Goal: Navigation & Orientation: Find specific page/section

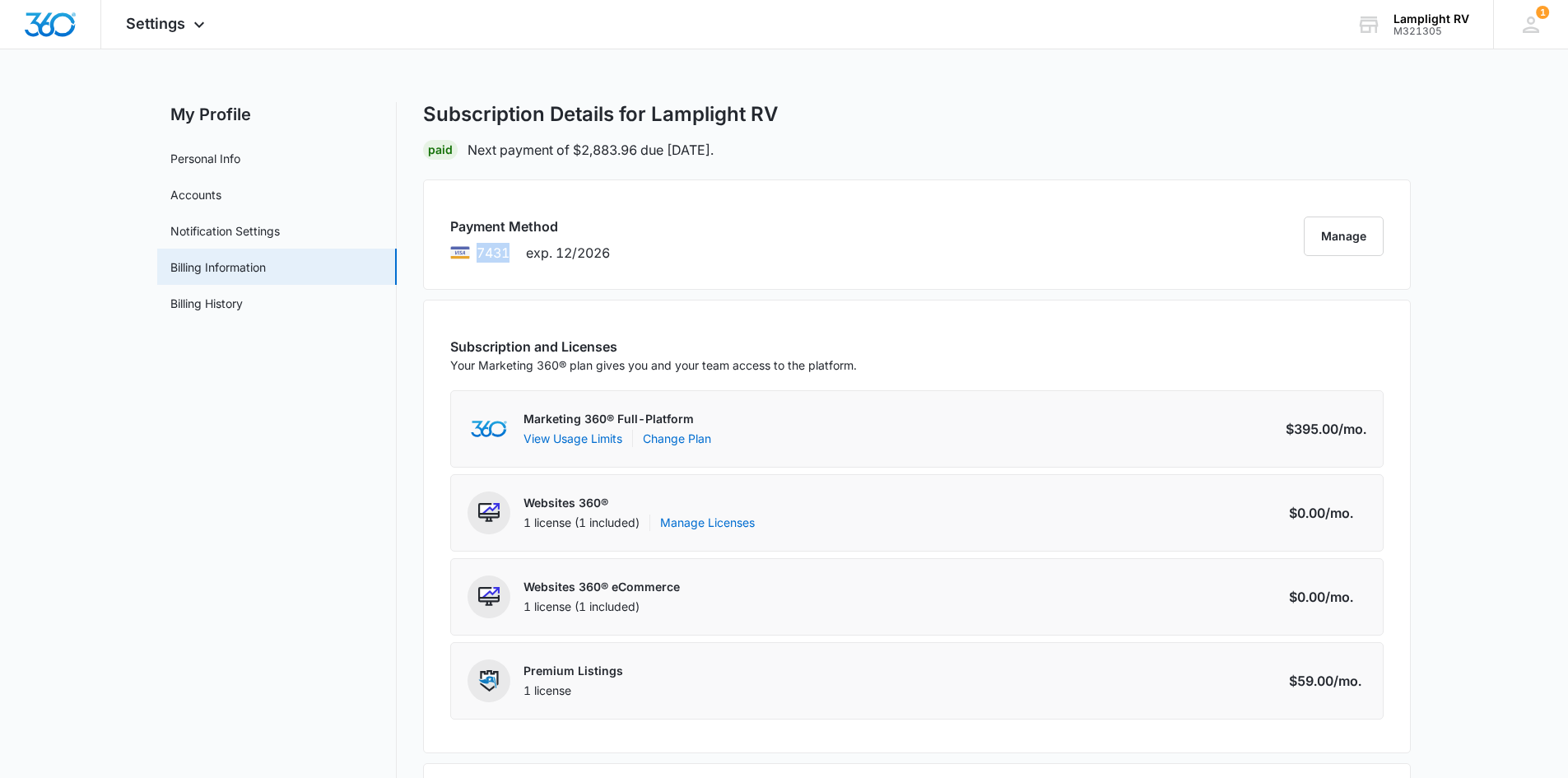
drag, startPoint x: 477, startPoint y: 248, endPoint x: 509, endPoint y: 249, distance: 32.0
click at [509, 249] on span "7431" at bounding box center [493, 253] width 33 height 20
click at [172, 21] on span "Settings" at bounding box center [156, 24] width 59 height 17
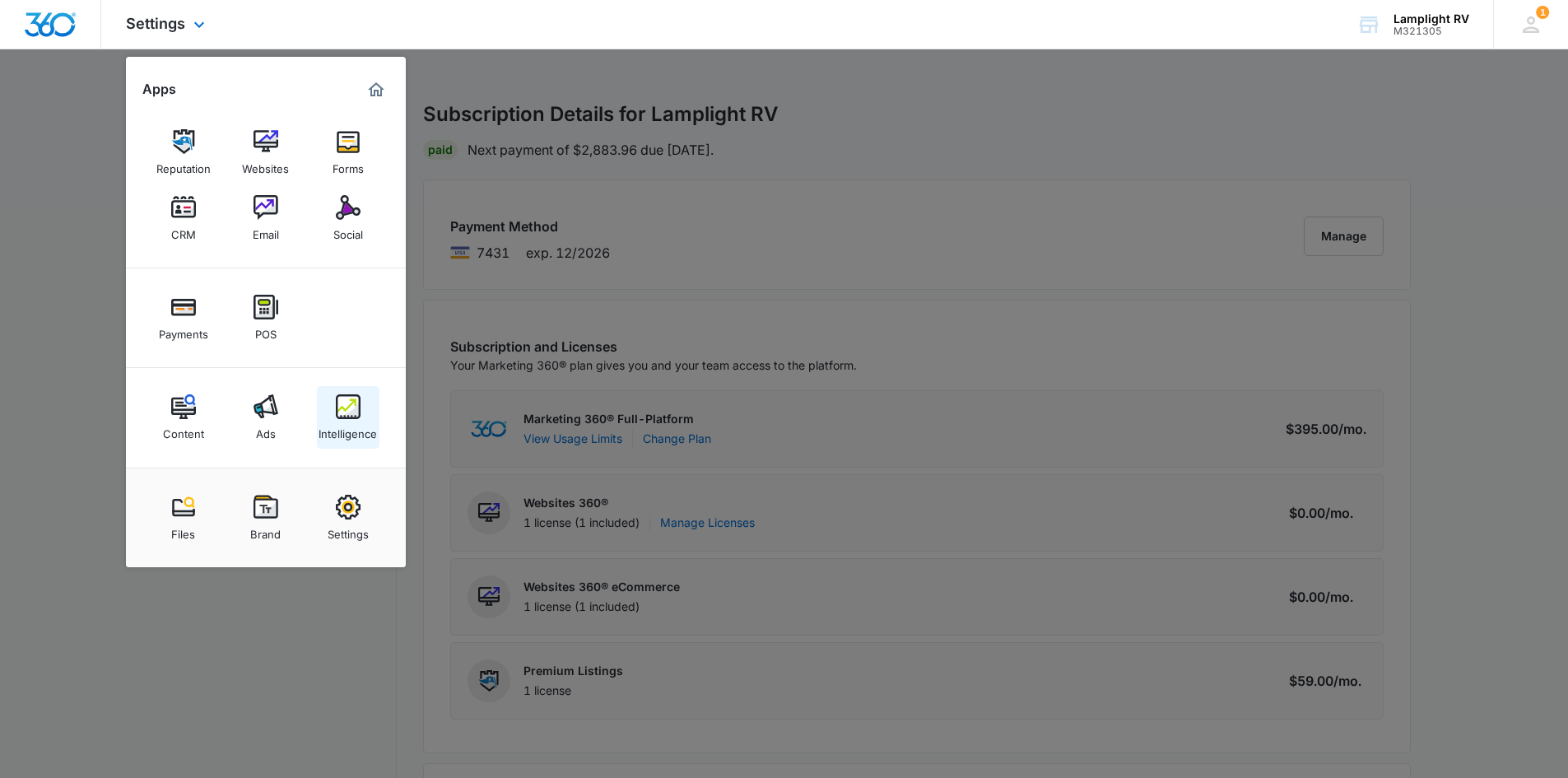
click at [340, 352] on img at bounding box center [348, 406] width 25 height 25
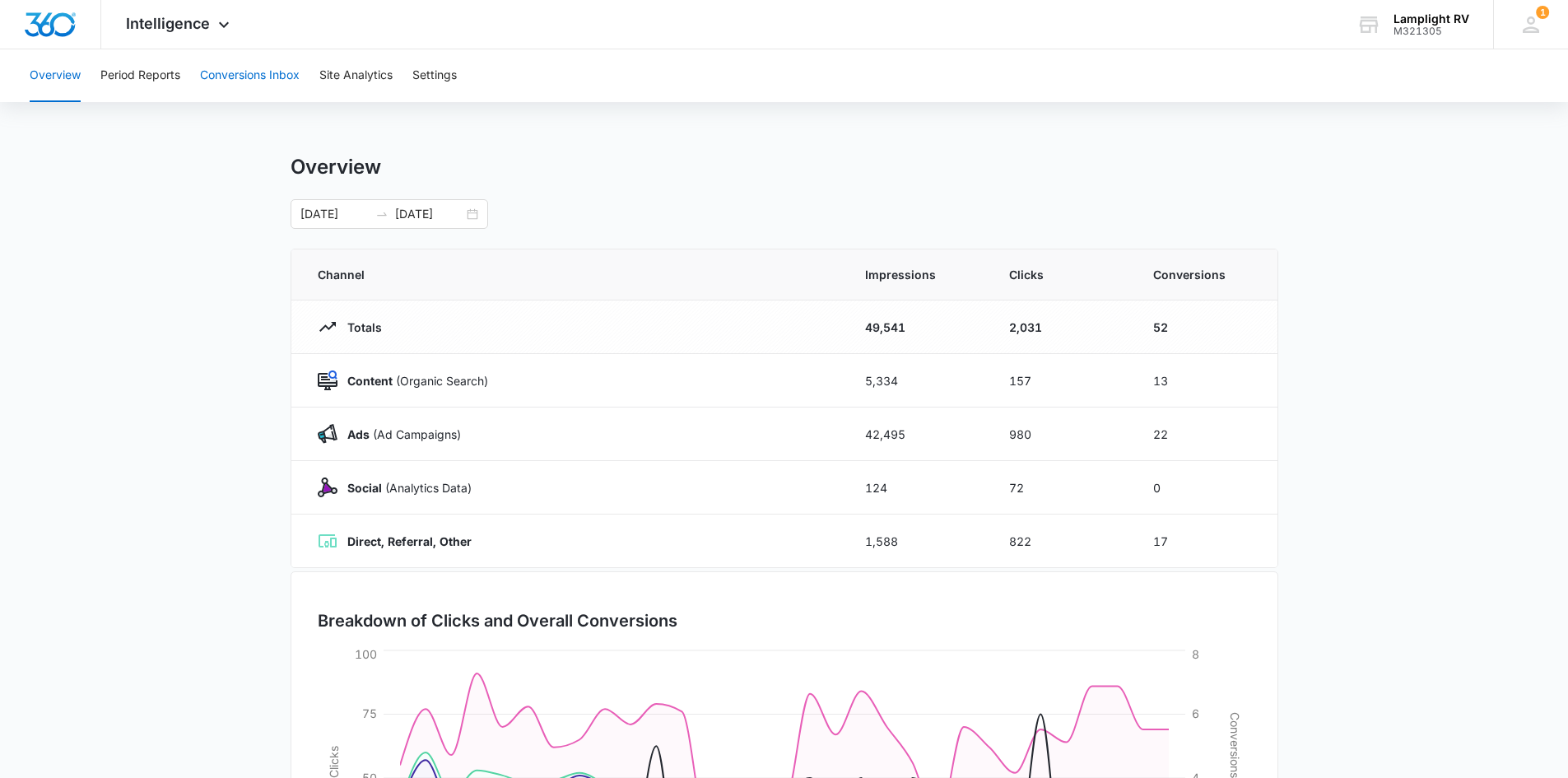
click at [263, 83] on button "Conversions Inbox" at bounding box center [250, 75] width 100 height 53
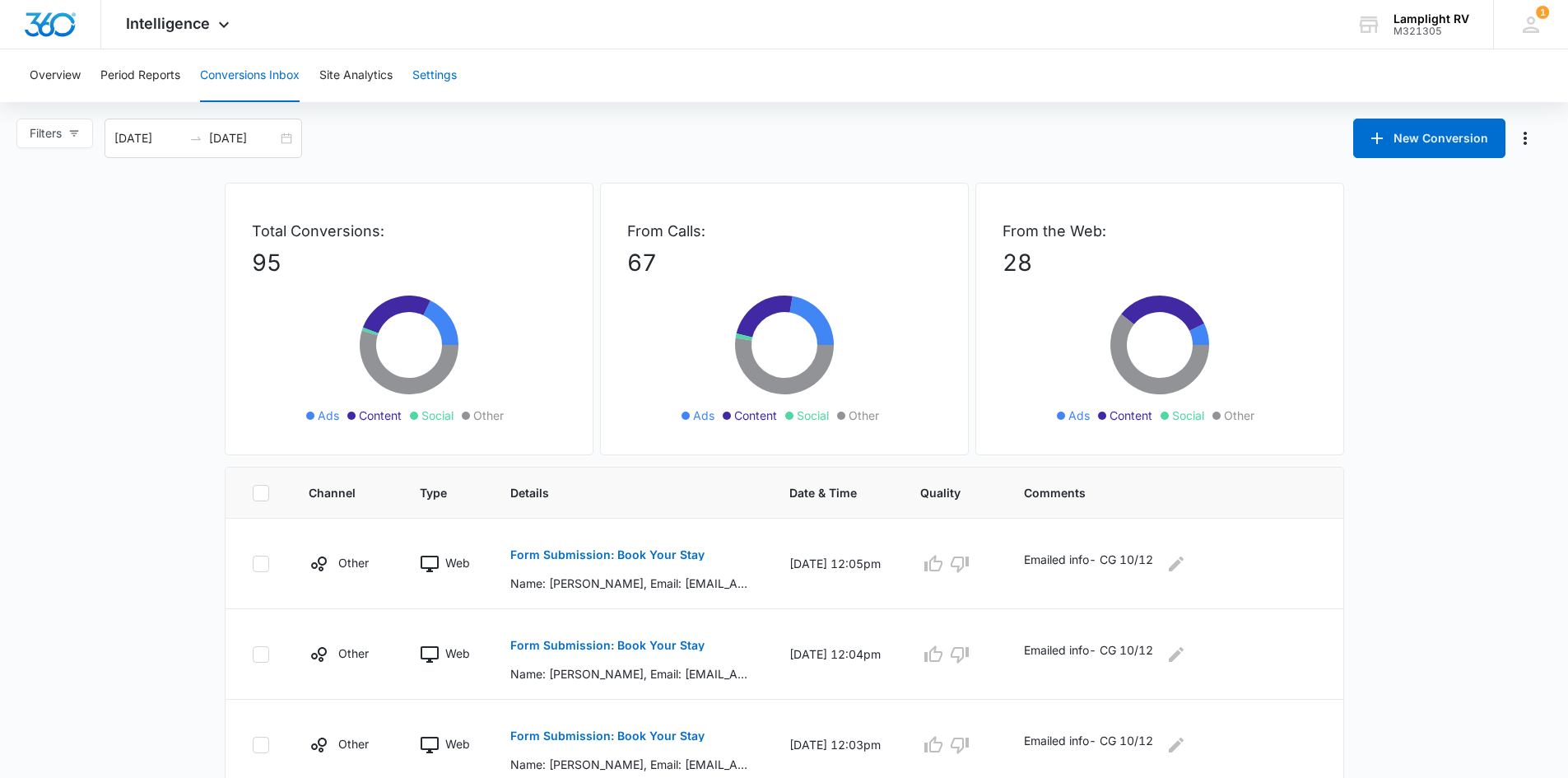
click at [418, 87] on button "Settings" at bounding box center [434, 75] width 44 height 53
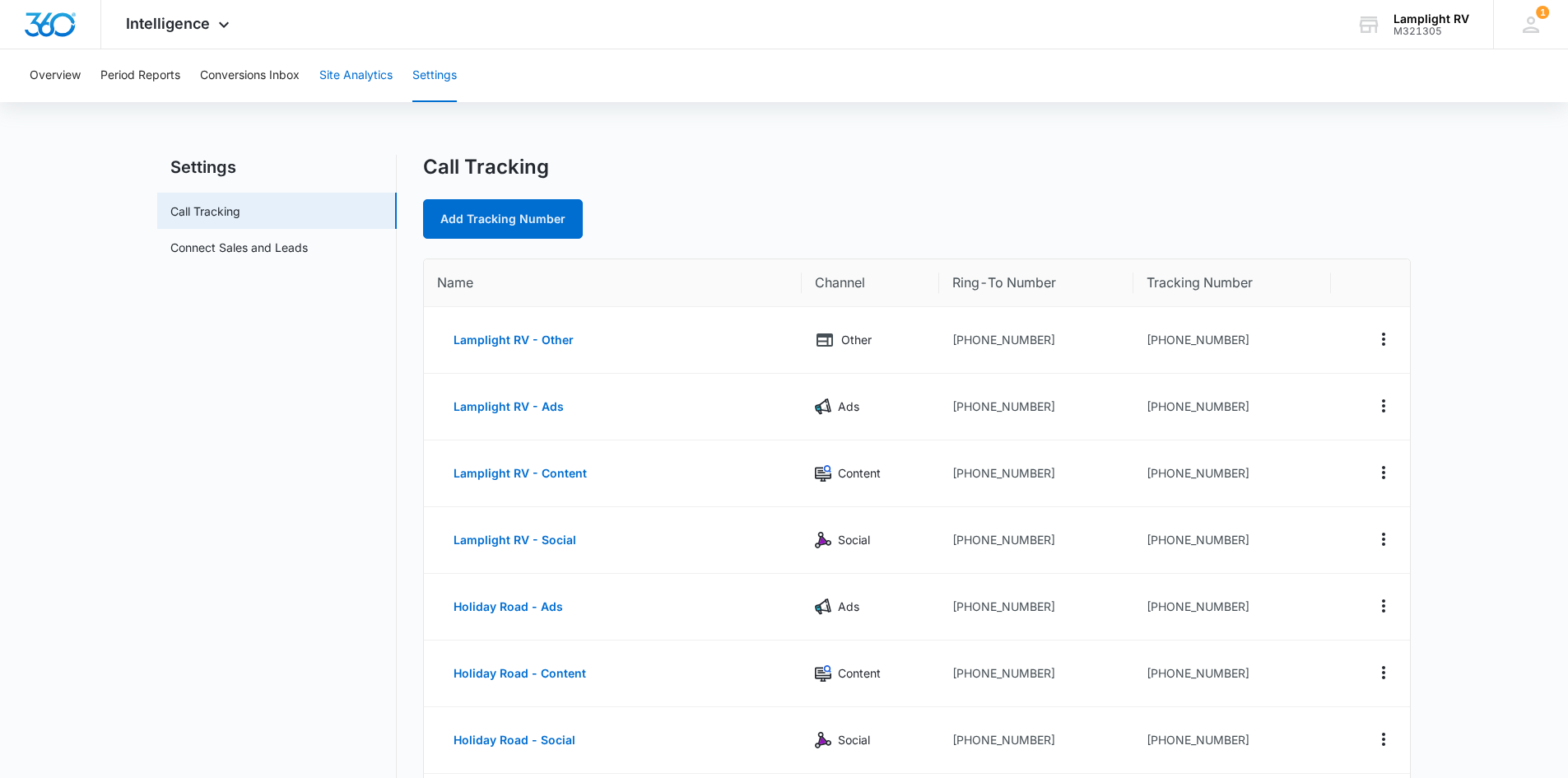
click at [365, 86] on button "Site Analytics" at bounding box center [356, 75] width 74 height 53
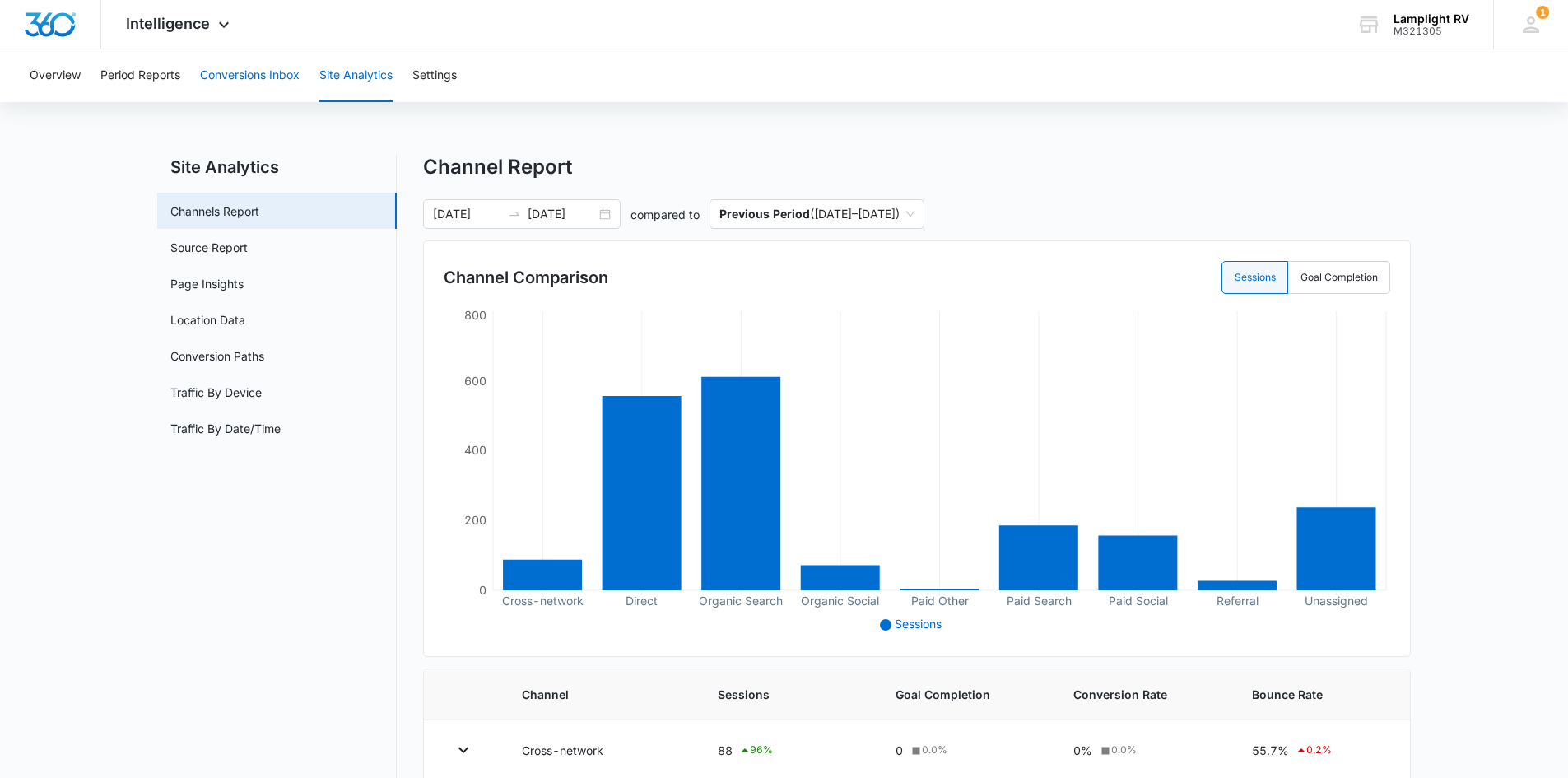
click at [237, 81] on button "Conversions Inbox" at bounding box center [250, 75] width 100 height 53
